Goal: Go to known website: Access a specific website the user already knows

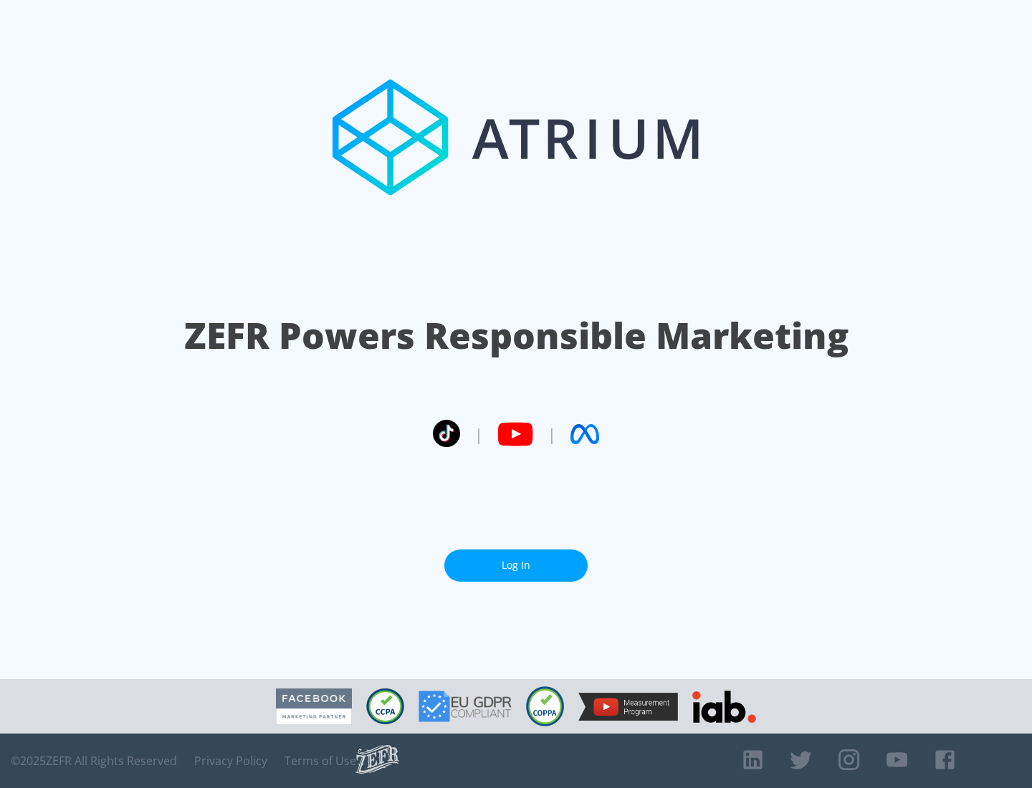
click at [516, 560] on link "Log In" at bounding box center [515, 565] width 143 height 32
